Goal: Task Accomplishment & Management: Use online tool/utility

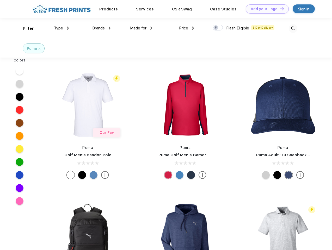
click at [265, 9] on link "Add your Logo Design Tool" at bounding box center [267, 8] width 43 height 9
click at [0, 0] on div "Design Tool" at bounding box center [0, 0] width 0 height 0
click at [280, 9] on link "Add your Logo Design Tool" at bounding box center [267, 8] width 43 height 9
click at [25, 28] on div "Filter" at bounding box center [28, 29] width 11 height 6
click at [62, 28] on span "Type" at bounding box center [58, 28] width 9 height 5
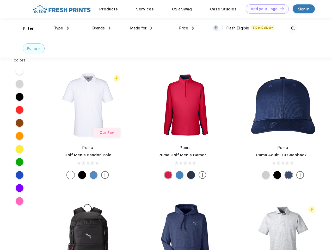
click at [101, 28] on span "Brands" at bounding box center [98, 28] width 13 height 5
click at [141, 28] on span "Made for" at bounding box center [138, 28] width 16 height 5
click at [187, 28] on span "Price" at bounding box center [183, 28] width 9 height 5
click at [218, 28] on div at bounding box center [218, 28] width 10 height 6
click at [216, 28] on input "checkbox" at bounding box center [214, 25] width 3 height 3
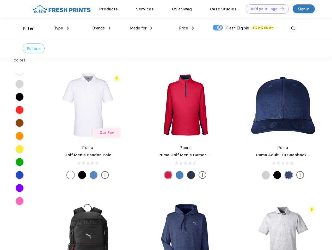
click at [293, 28] on img at bounding box center [293, 28] width 9 height 9
